Goal: Register for event/course

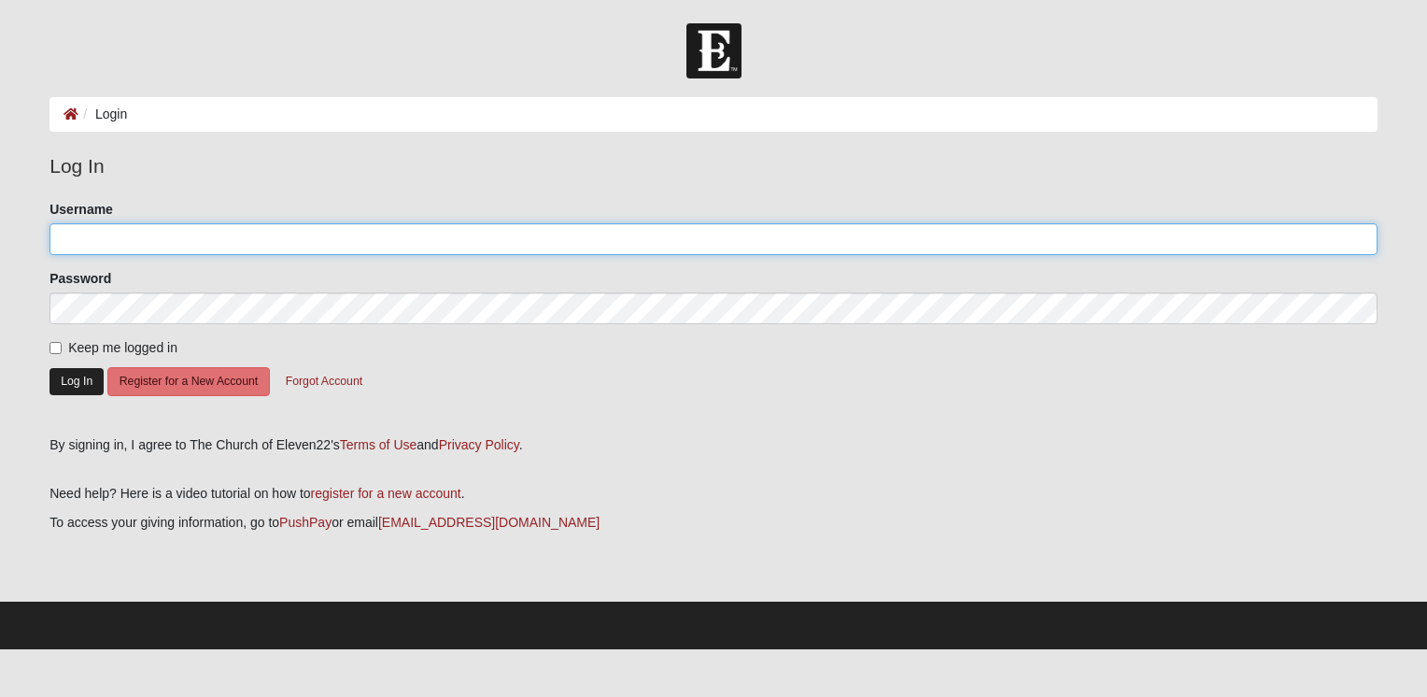
type input "Evansk77"
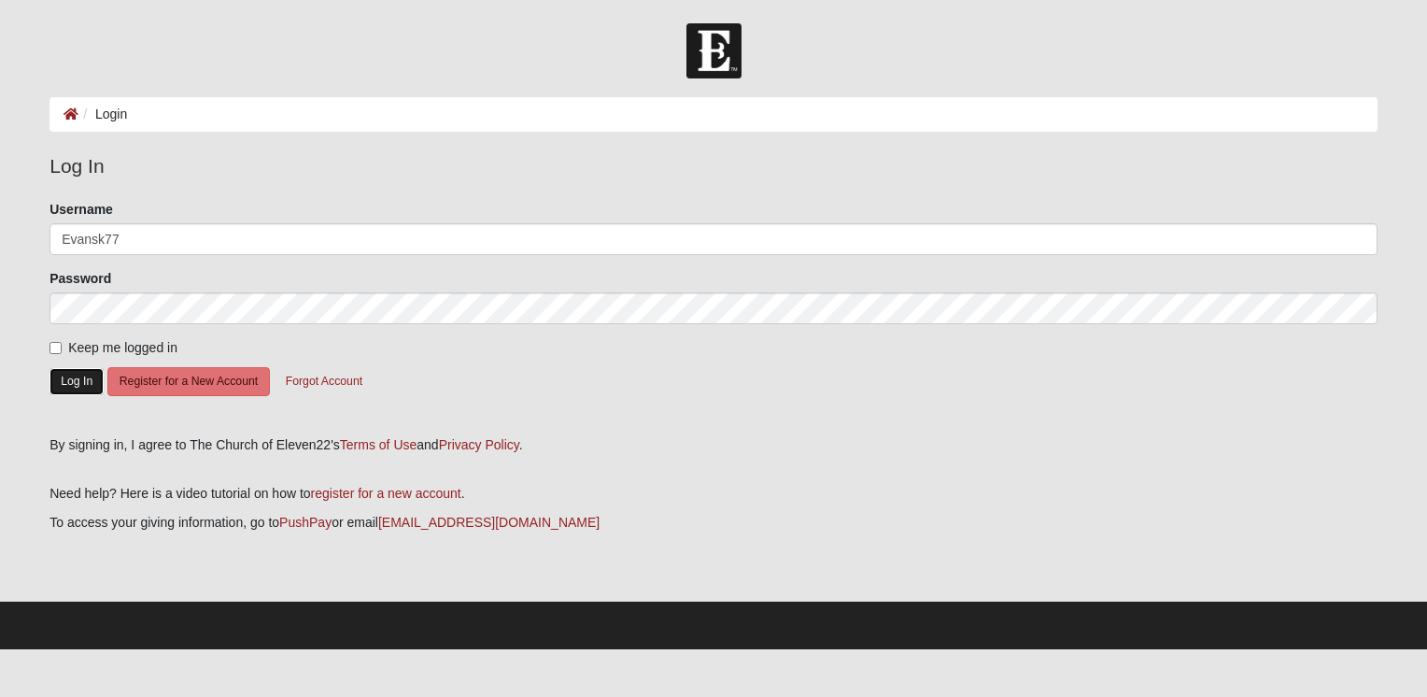
click at [71, 380] on button "Log In" at bounding box center [76, 381] width 54 height 27
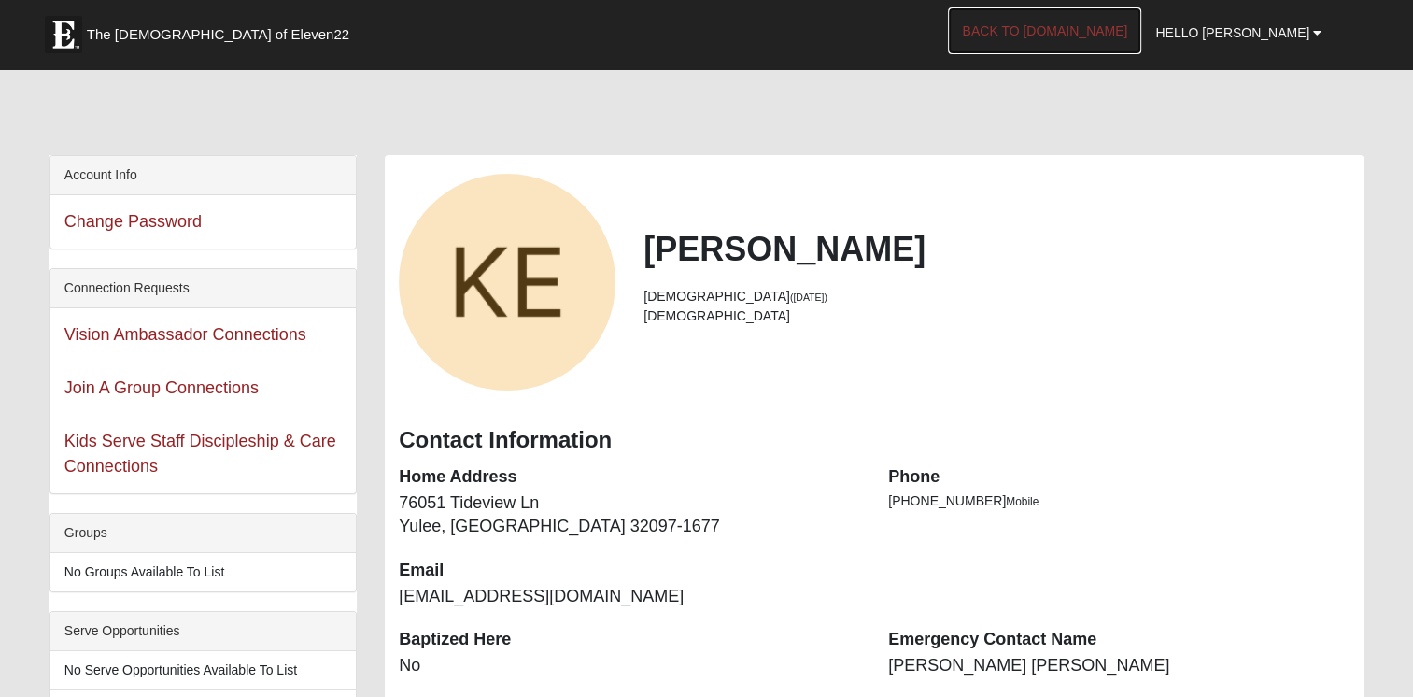
click at [1128, 39] on link "Back to [DOMAIN_NAME]" at bounding box center [1044, 30] width 193 height 47
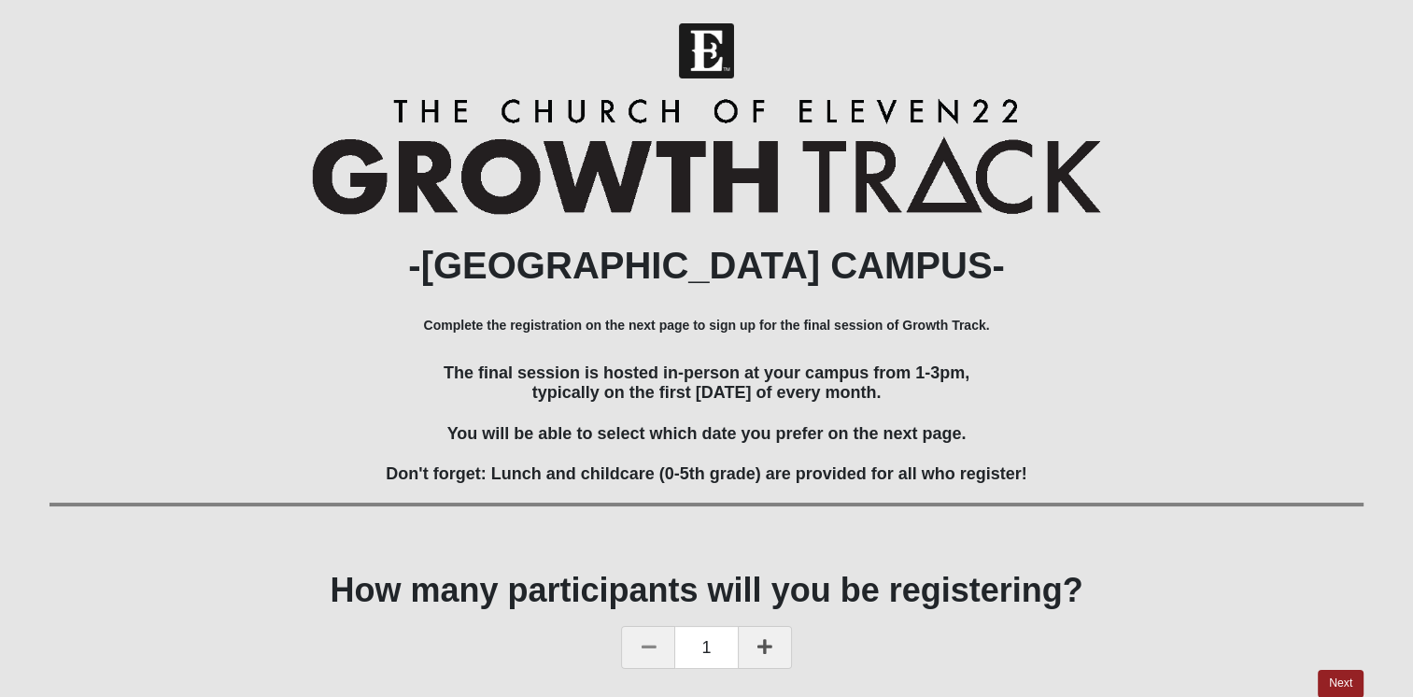
scroll to position [78, 0]
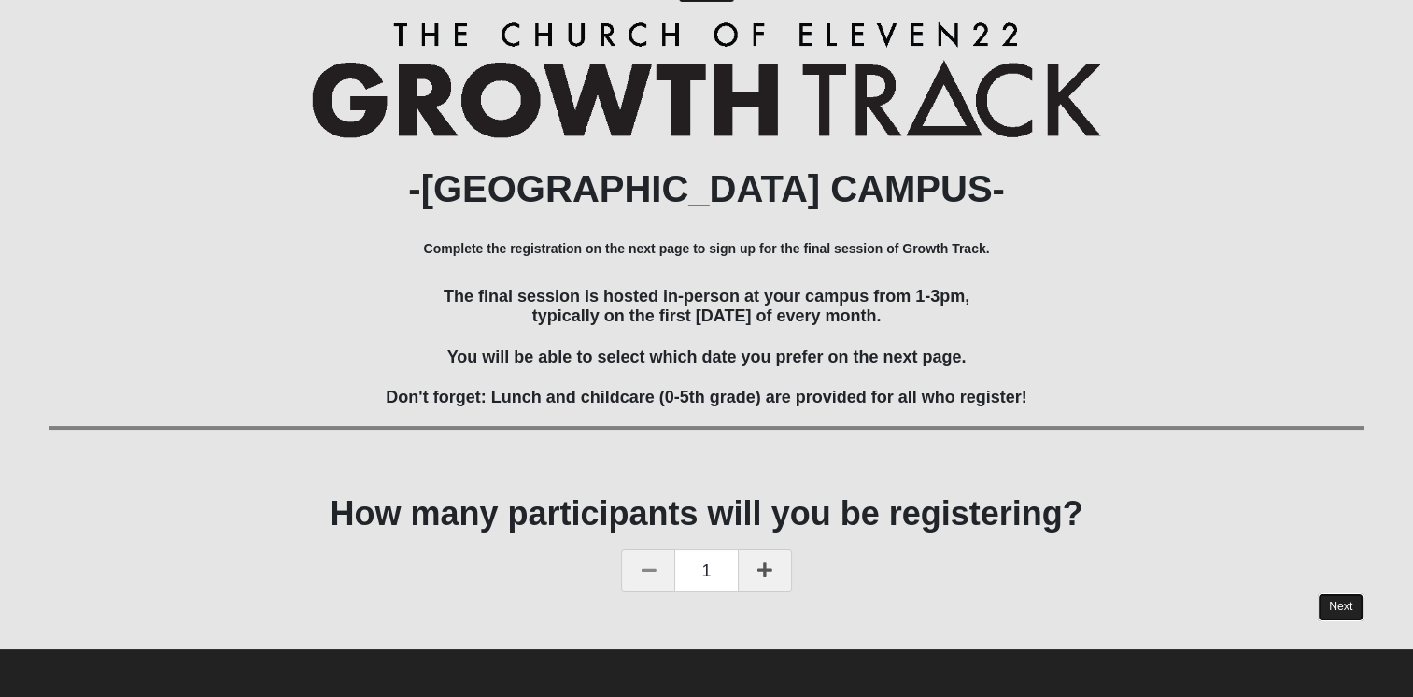
click at [1331, 599] on link "Next" at bounding box center [1341, 606] width 46 height 27
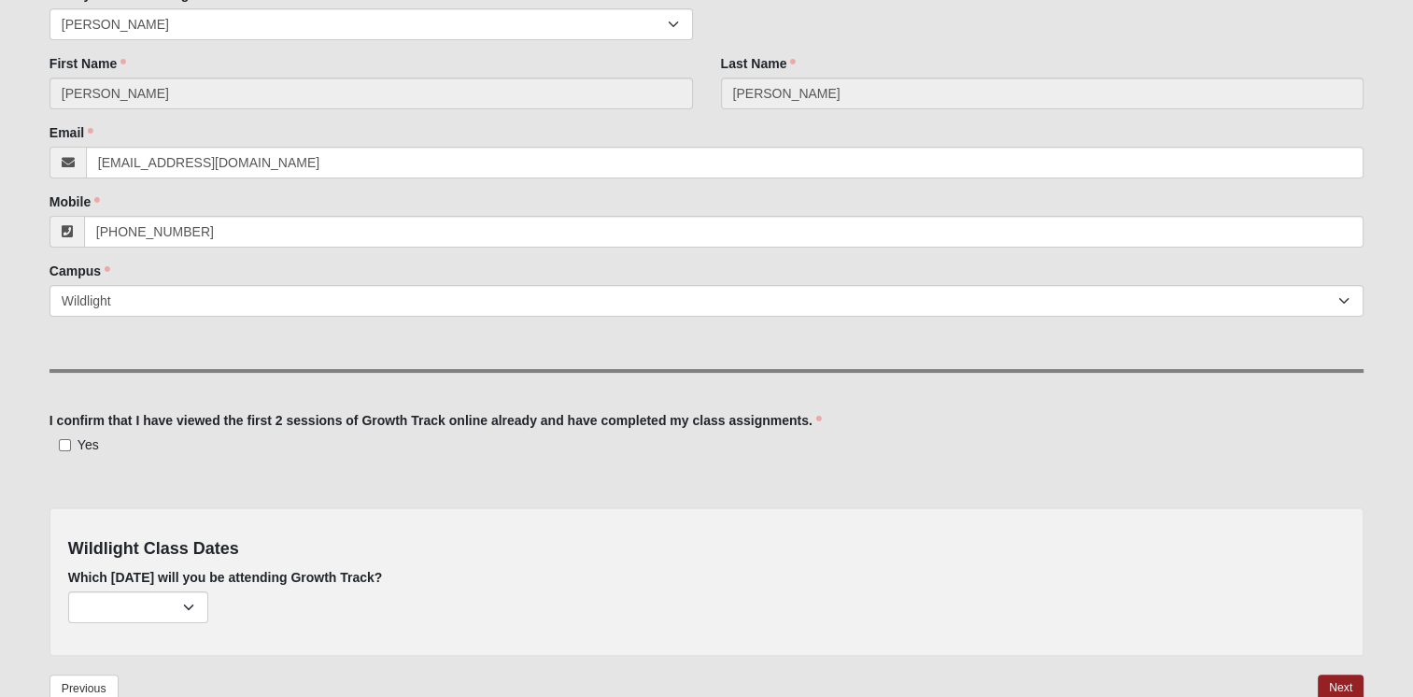
scroll to position [340, 0]
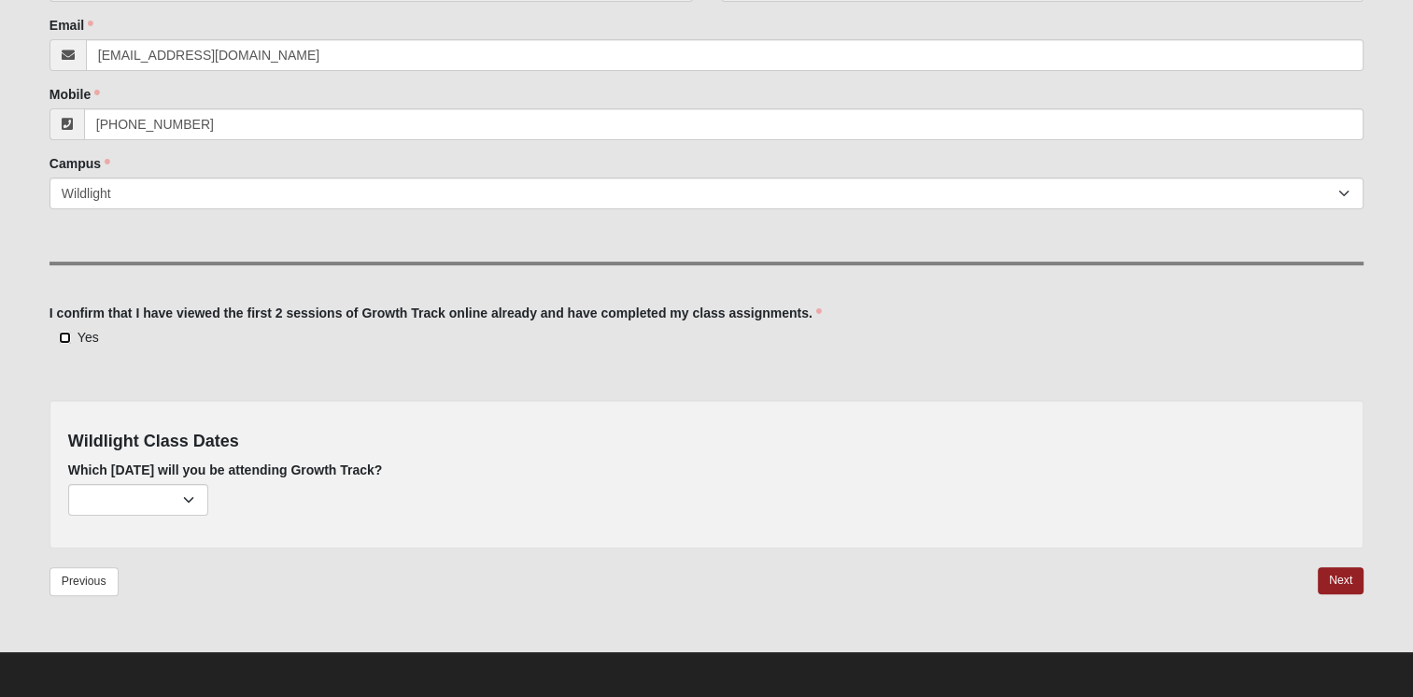
click at [64, 334] on input "Yes" at bounding box center [65, 337] width 12 height 12
checkbox input "true"
click at [190, 503] on select "[DATE] (none remaining) [DATE] (none remaining) [DATE] (none remaining) [DATE] …" at bounding box center [138, 500] width 140 height 32
click at [201, 617] on div "Previous Next" at bounding box center [706, 594] width 1314 height 55
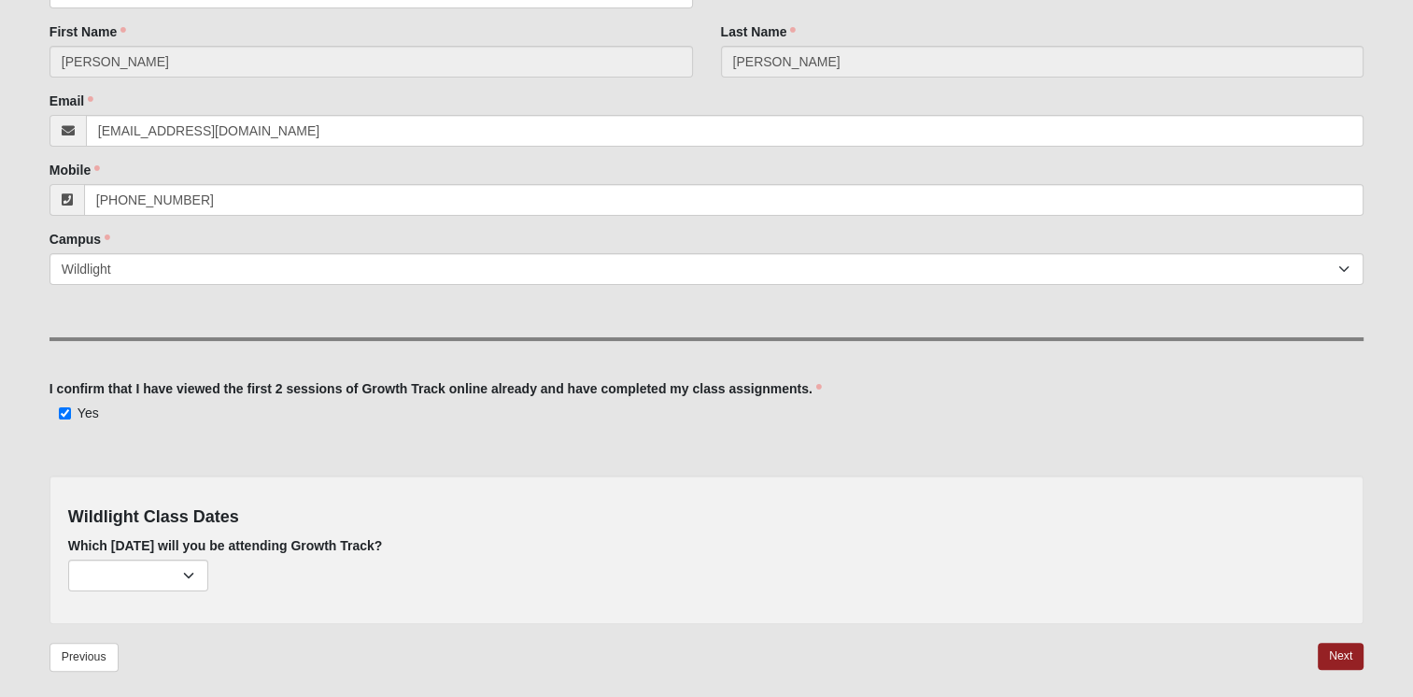
scroll to position [251, 0]
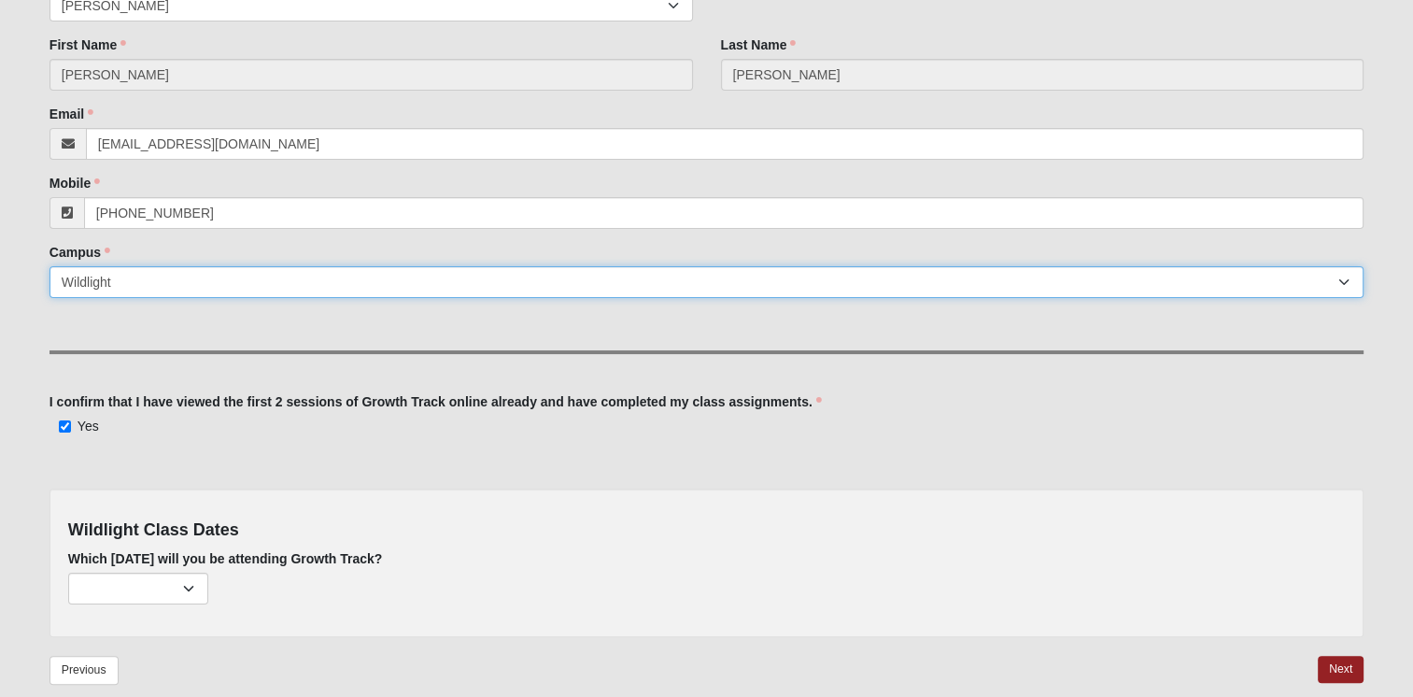
click at [1258, 271] on select "Arlington Baymeadows Eleven22 Online [PERSON_NAME][GEOGRAPHIC_DATA] Jesup [GEOG…" at bounding box center [706, 282] width 1314 height 32
click at [49, 266] on select "Arlington Baymeadows Eleven22 Online [PERSON_NAME][GEOGRAPHIC_DATA] Jesup [GEOG…" at bounding box center [706, 282] width 1314 height 32
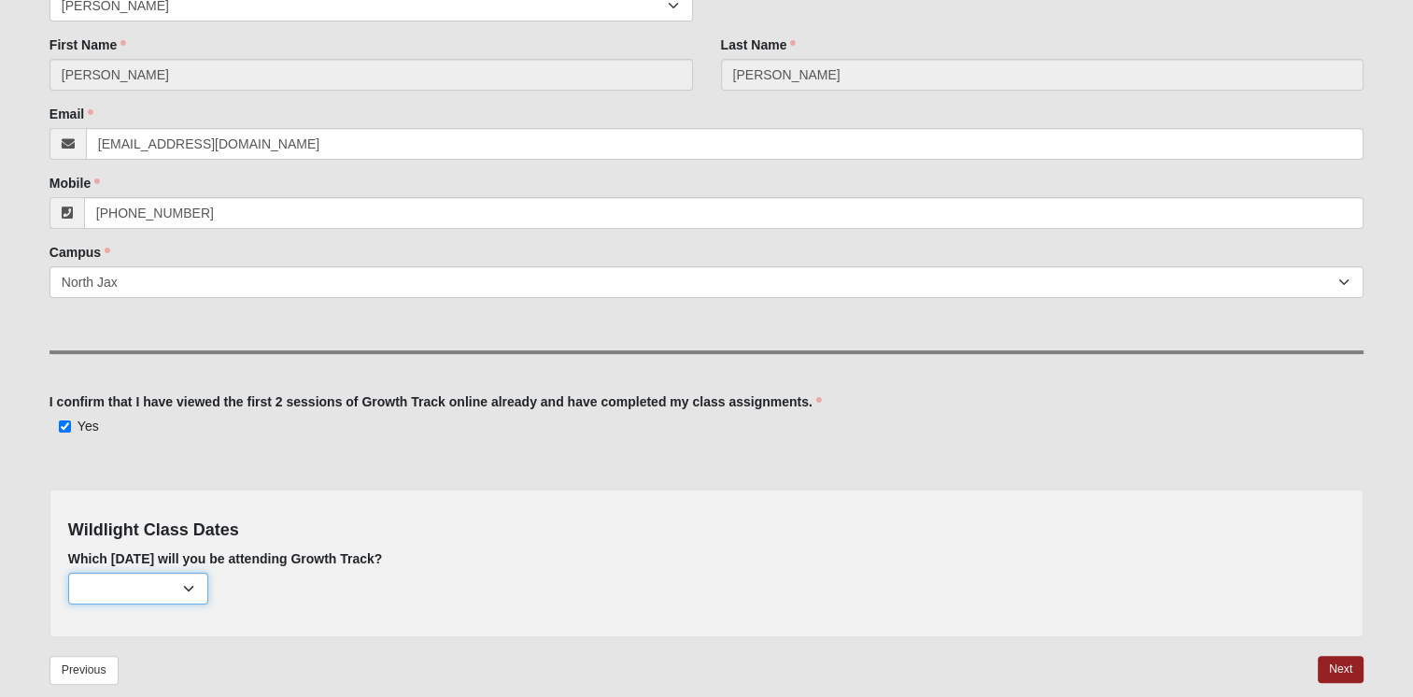
click at [190, 585] on select "[DATE] (none remaining) [DATE] (none remaining) [DATE] (none remaining) [DATE] …" at bounding box center [138, 588] width 140 height 32
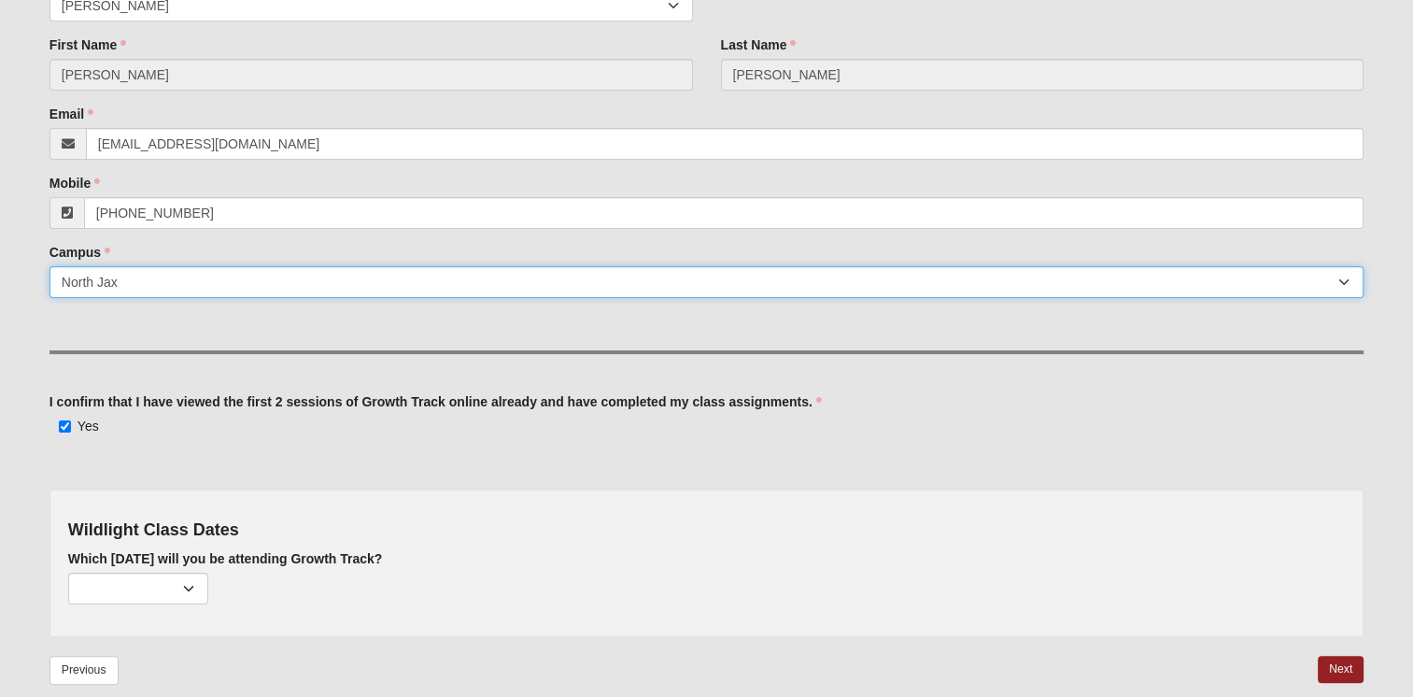
click at [1320, 277] on select "Arlington Baymeadows Eleven22 Online [PERSON_NAME][GEOGRAPHIC_DATA] Jesup [GEOG…" at bounding box center [706, 282] width 1314 height 32
select select "17"
click at [49, 266] on select "Arlington Baymeadows Eleven22 Online [PERSON_NAME][GEOGRAPHIC_DATA] Jesup [GEOG…" at bounding box center [706, 282] width 1314 height 32
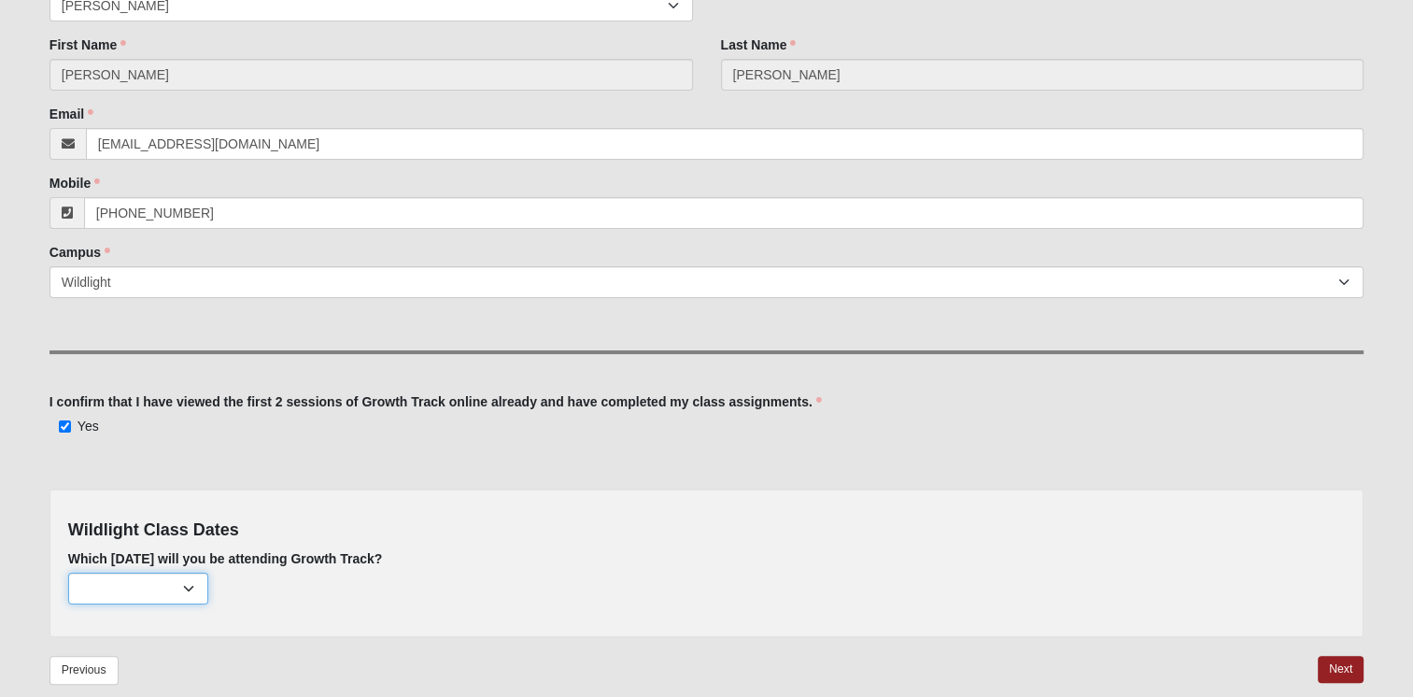
click at [199, 587] on select "[DATE] (none remaining) [DATE] (none remaining) [DATE] (none remaining) [DATE] …" at bounding box center [138, 588] width 140 height 32
select select "737"
click at [68, 572] on select "[DATE] (none remaining) [DATE] (none remaining) [DATE] (none remaining) [DATE] …" at bounding box center [138, 588] width 140 height 32
click at [1345, 664] on link "Next" at bounding box center [1341, 669] width 46 height 27
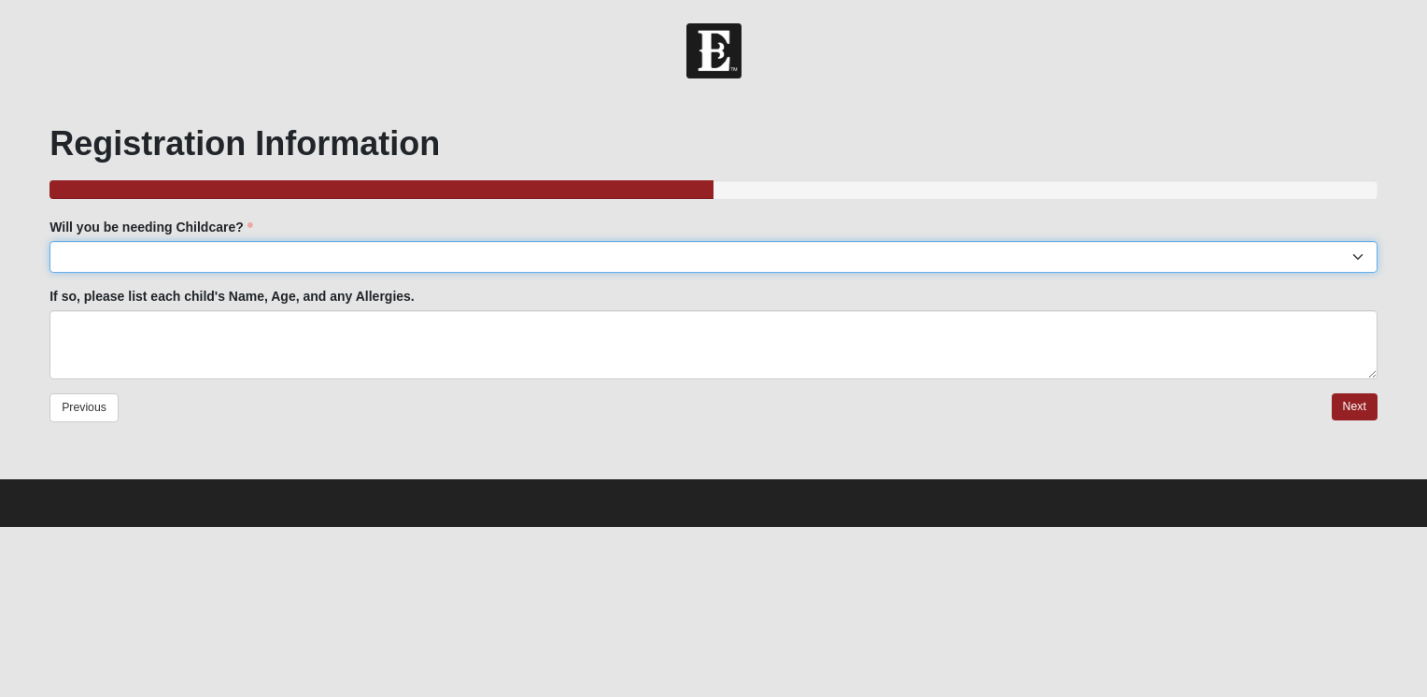
click at [975, 265] on select "Yes No" at bounding box center [713, 257] width 1328 height 32
select select "No"
click at [49, 241] on select "Yes No" at bounding box center [713, 257] width 1328 height 32
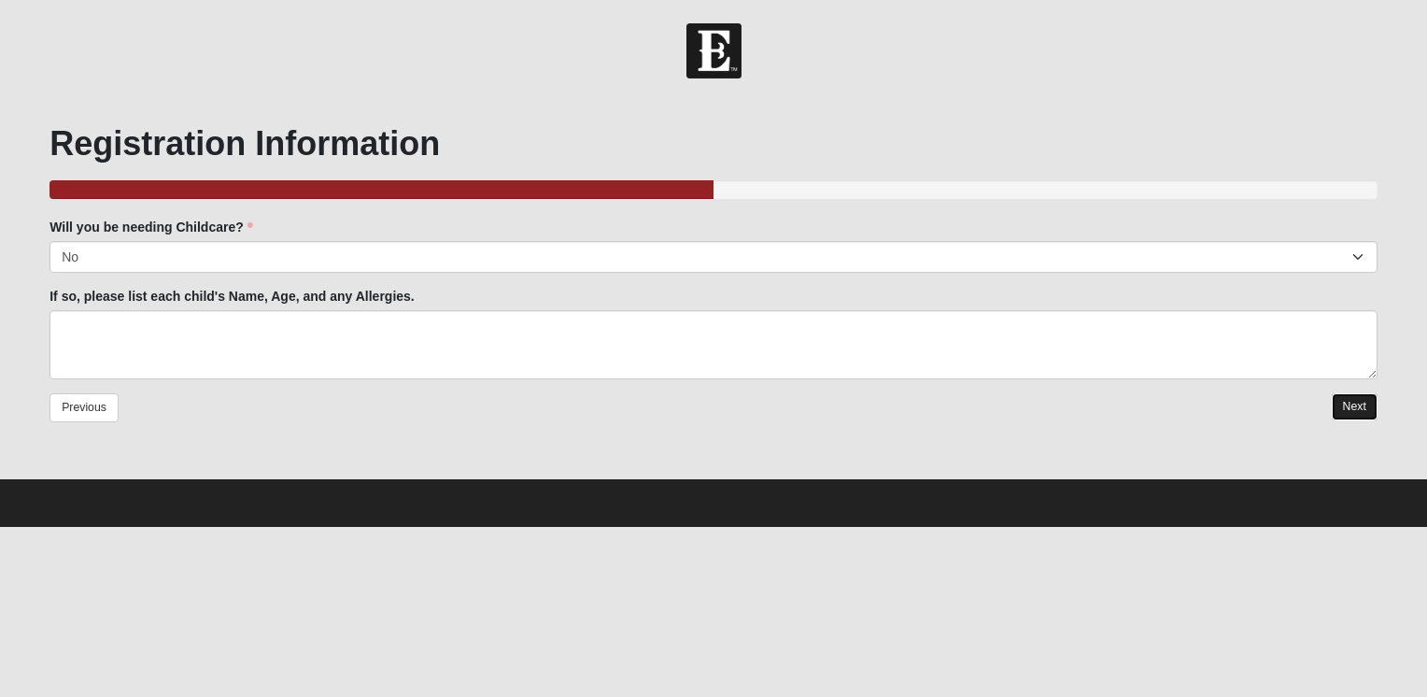
click at [1347, 410] on link "Next" at bounding box center [1355, 406] width 46 height 27
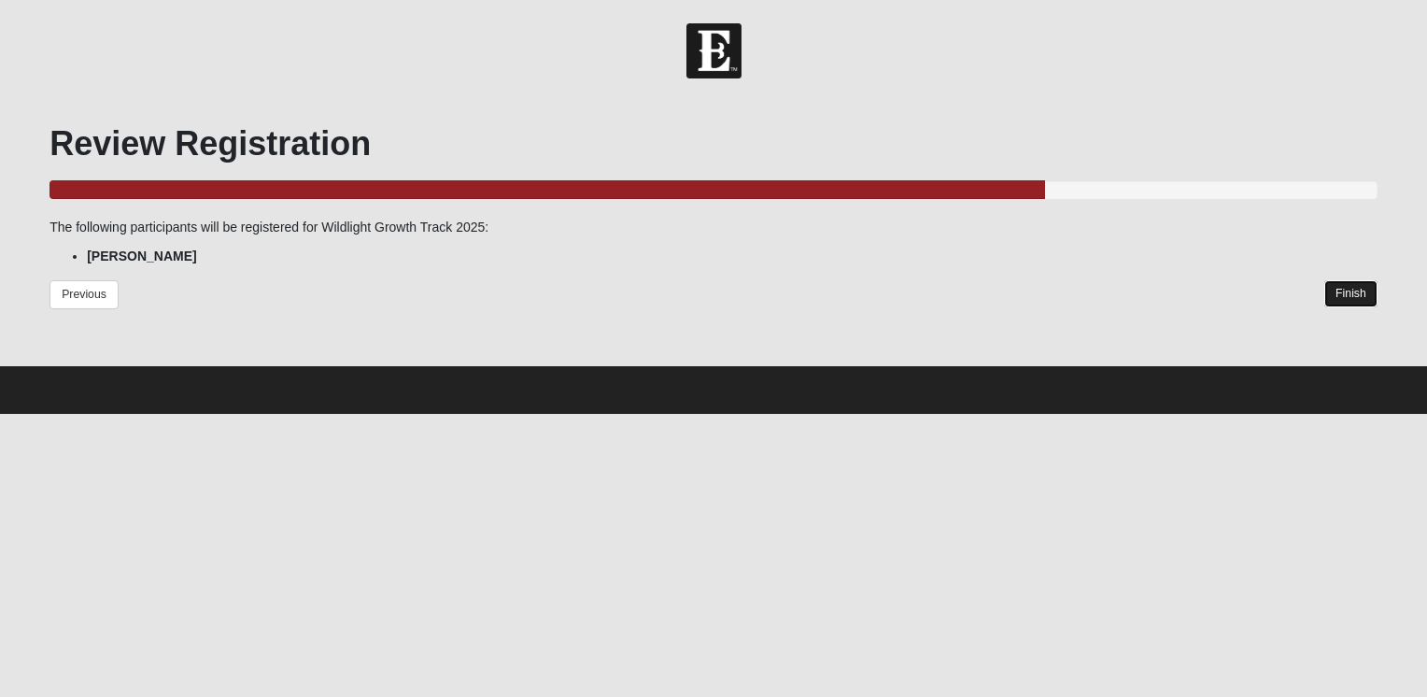
click at [1347, 296] on link "Finish" at bounding box center [1350, 293] width 53 height 27
